Goal: Transaction & Acquisition: Purchase product/service

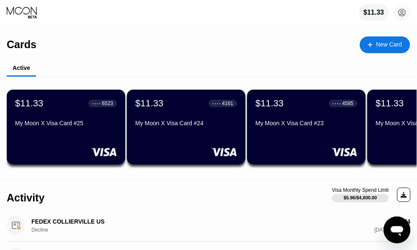
click at [385, 44] on div "New Card" at bounding box center [389, 44] width 26 height 7
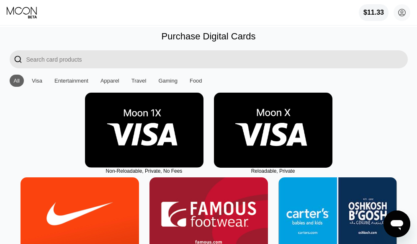
click at [290, 139] on img at bounding box center [273, 130] width 119 height 75
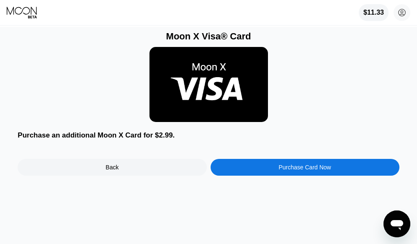
click at [300, 169] on div "Purchase Card Now" at bounding box center [305, 167] width 52 height 7
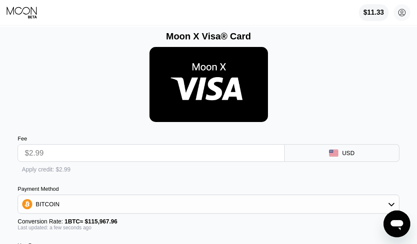
scroll to position [84, 0]
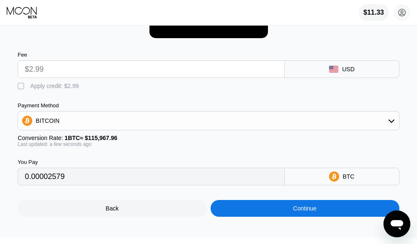
click at [47, 91] on div " Apply credit: $2.99" at bounding box center [50, 86] width 65 height 8
type input "0"
click at [282, 217] on div "Continue" at bounding box center [305, 208] width 189 height 17
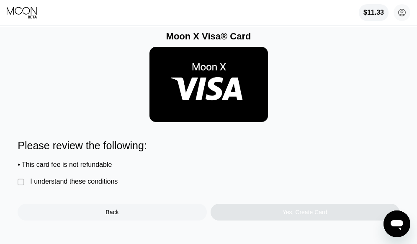
click at [106, 185] on div "I understand these conditions" at bounding box center [74, 182] width 88 height 8
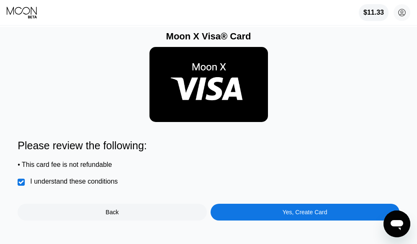
click at [247, 218] on div "Yes, Create Card" at bounding box center [305, 212] width 189 height 17
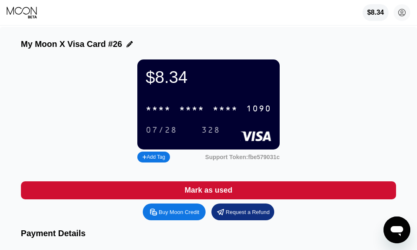
click at [187, 114] on div "* * * *" at bounding box center [191, 109] width 25 height 10
drag, startPoint x: 171, startPoint y: 136, endPoint x: 0, endPoint y: 189, distance: 179.1
click at [171, 135] on div "07/28" at bounding box center [161, 131] width 31 height 10
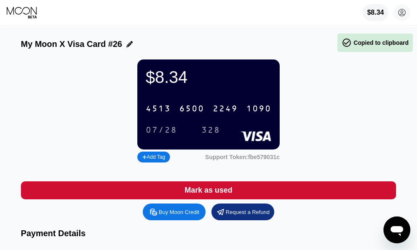
click at [210, 135] on div "328" at bounding box center [211, 131] width 19 height 10
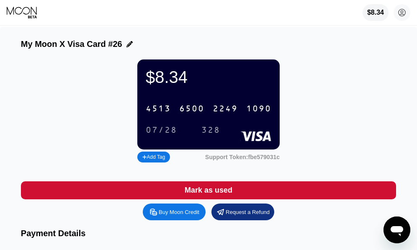
click at [210, 135] on div "328" at bounding box center [211, 131] width 19 height 10
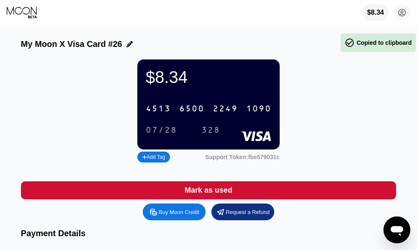
click at [326, 145] on div "$8.34 4513 6500 2249 1090 07/28 328 Add Tag Support Token: fbe579031c" at bounding box center [208, 112] width 375 height 105
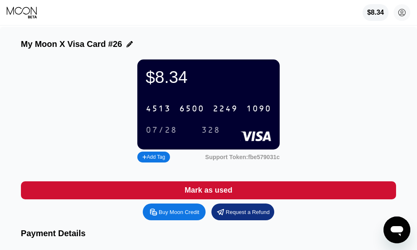
click at [25, 16] on icon at bounding box center [22, 12] width 31 height 13
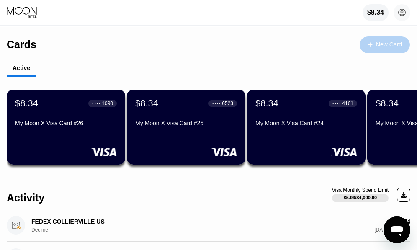
click at [385, 41] on div "New Card" at bounding box center [389, 44] width 26 height 7
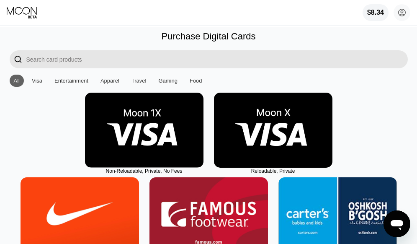
click at [293, 146] on img at bounding box center [273, 130] width 119 height 75
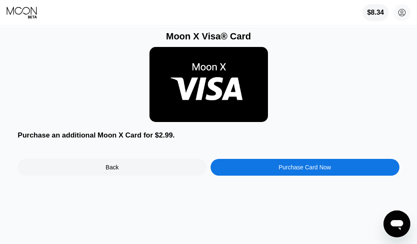
click at [246, 173] on div "Purchase Card Now" at bounding box center [305, 167] width 189 height 17
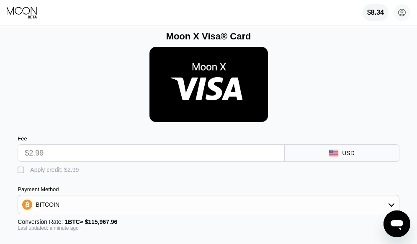
scroll to position [84, 0]
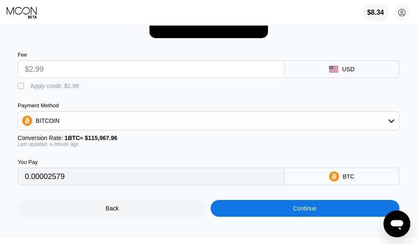
click at [49, 89] on div "Apply credit: $2.99" at bounding box center [54, 86] width 49 height 7
type input "0"
click at [292, 217] on div "Continue" at bounding box center [305, 208] width 189 height 17
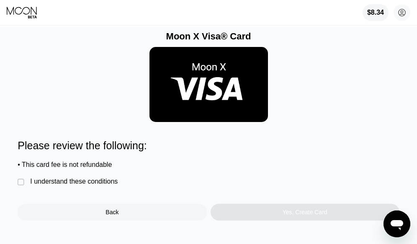
click at [111, 185] on div "I understand these conditions" at bounding box center [74, 182] width 88 height 8
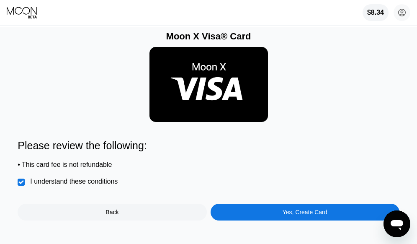
click at [249, 217] on div "Yes, Create Card" at bounding box center [305, 212] width 189 height 17
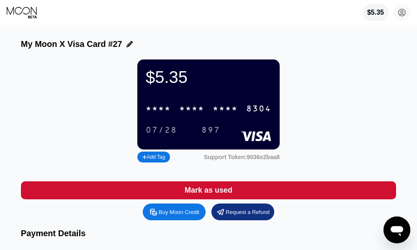
click at [200, 114] on div "* * * *" at bounding box center [191, 109] width 25 height 10
click at [165, 135] on div "07/28" at bounding box center [161, 131] width 31 height 10
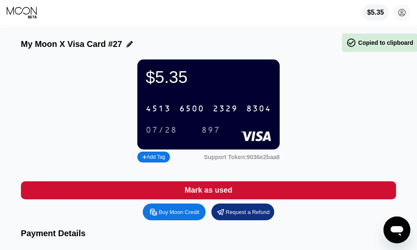
click at [165, 135] on div "07/28" at bounding box center [161, 131] width 31 height 10
click at [215, 135] on div "897" at bounding box center [211, 131] width 19 height 10
